Goal: Find specific page/section: Find specific page/section

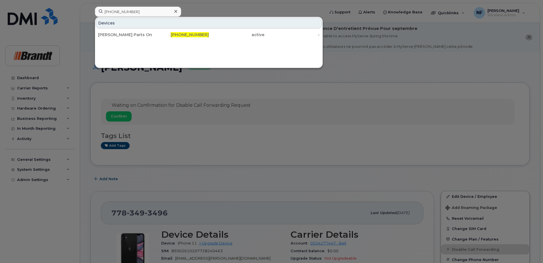
type input "[PHONE_NUMBER]"
click at [142, 35] on div "[PERSON_NAME] Parts On Call" at bounding box center [126, 35] width 56 height 6
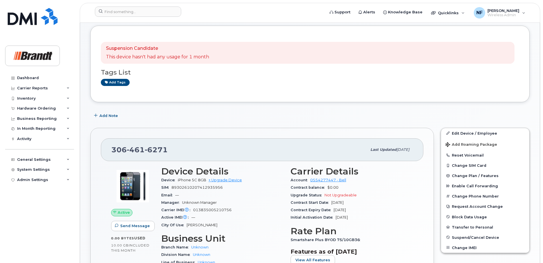
scroll to position [85, 0]
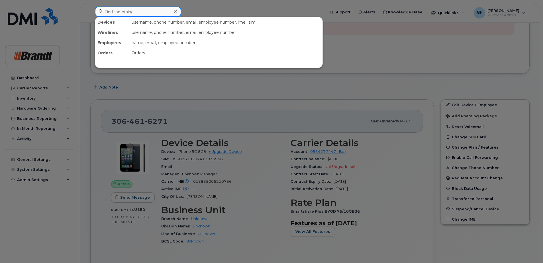
click at [129, 16] on input at bounding box center [138, 12] width 86 height 10
paste input "306-471-7400"
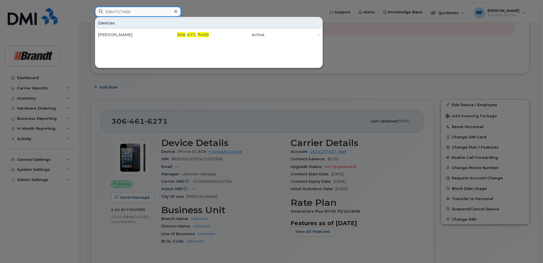
type input "3064717400"
click at [177, 12] on icon at bounding box center [175, 11] width 3 height 5
